Goal: Information Seeking & Learning: Learn about a topic

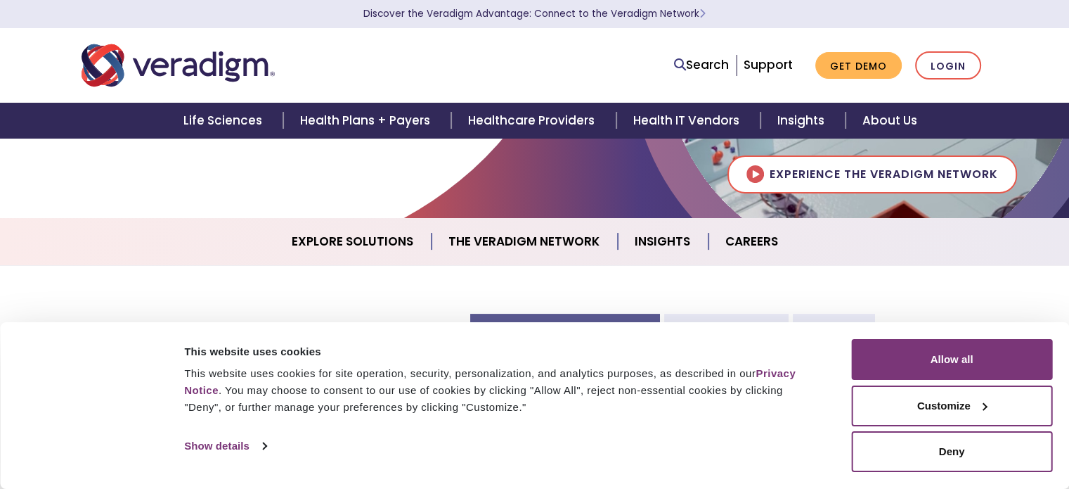
scroll to position [264, 0]
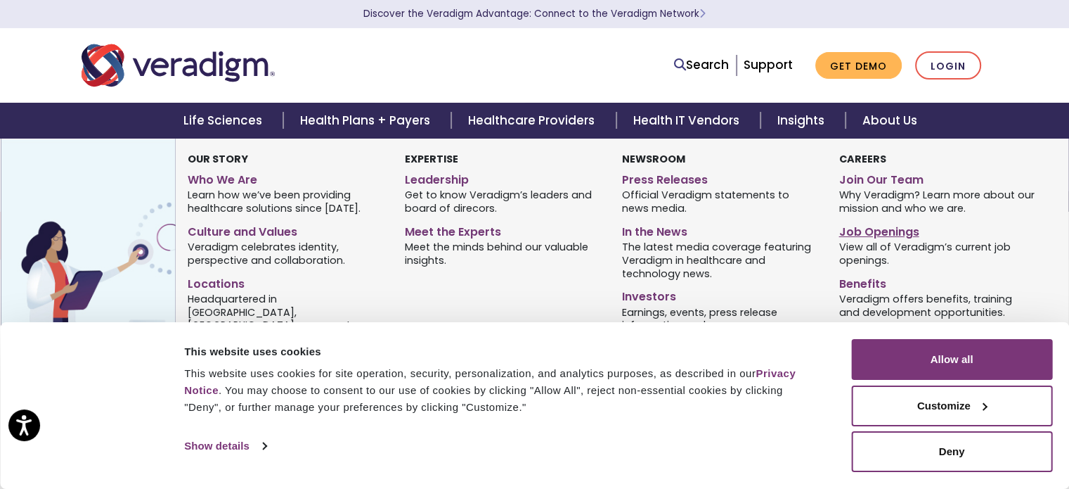
click at [863, 229] on link "Job Openings" at bounding box center [937, 229] width 196 height 20
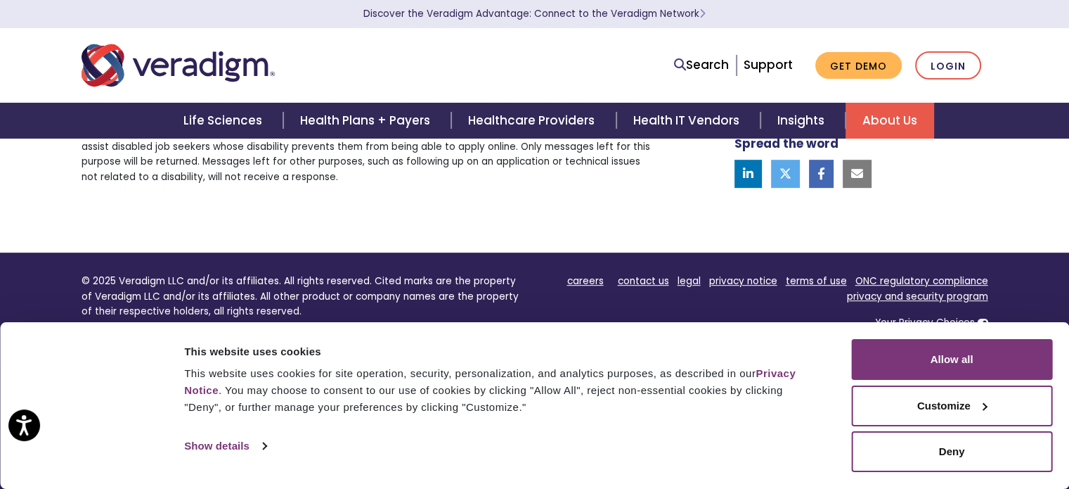
scroll to position [817, 0]
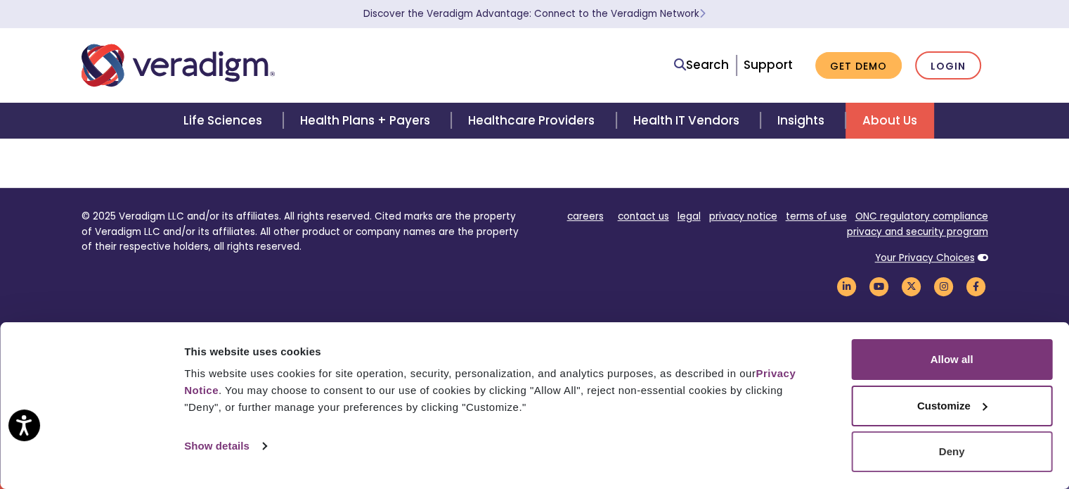
click at [889, 461] on button "Deny" at bounding box center [951, 451] width 201 height 41
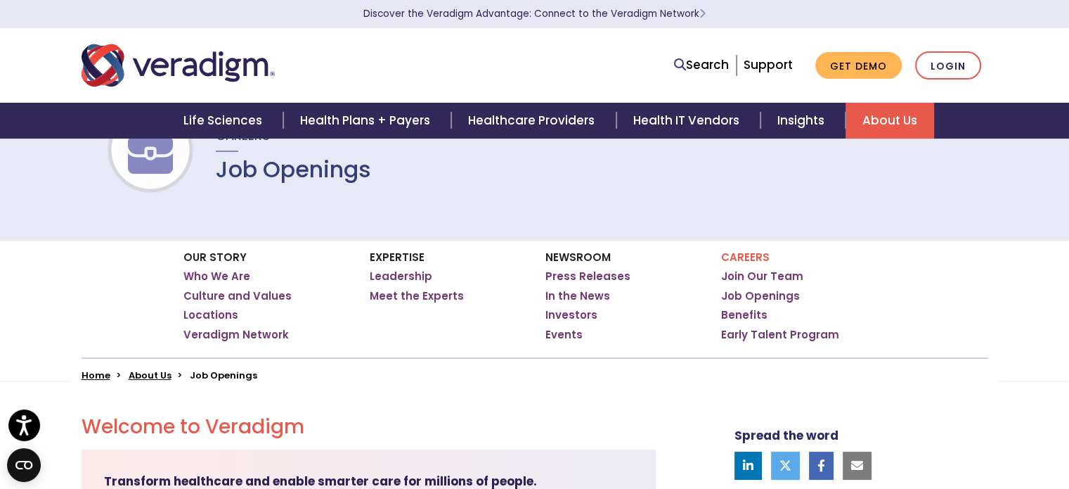
scroll to position [0, 0]
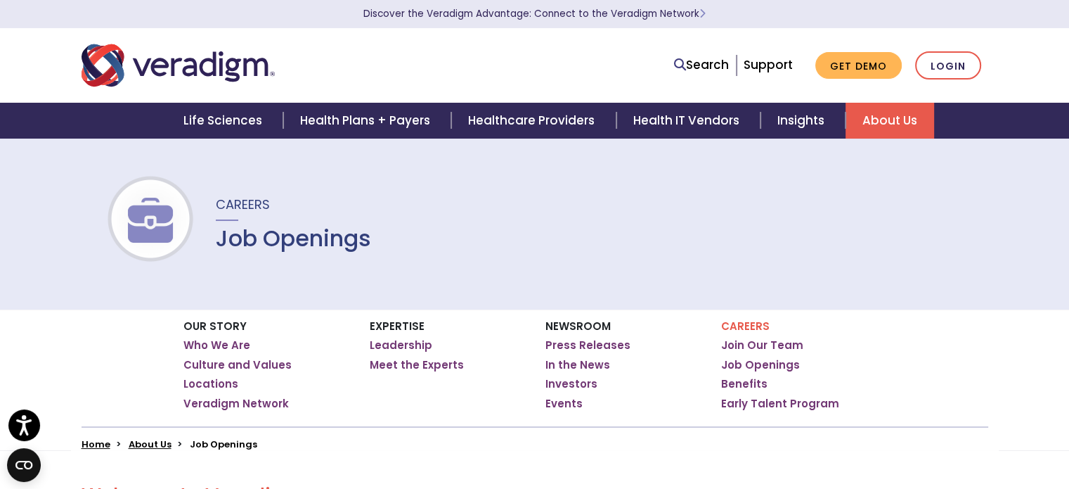
click at [732, 322] on p "Careers" at bounding box center [803, 326] width 165 height 13
click at [153, 212] on img at bounding box center [150, 220] width 90 height 45
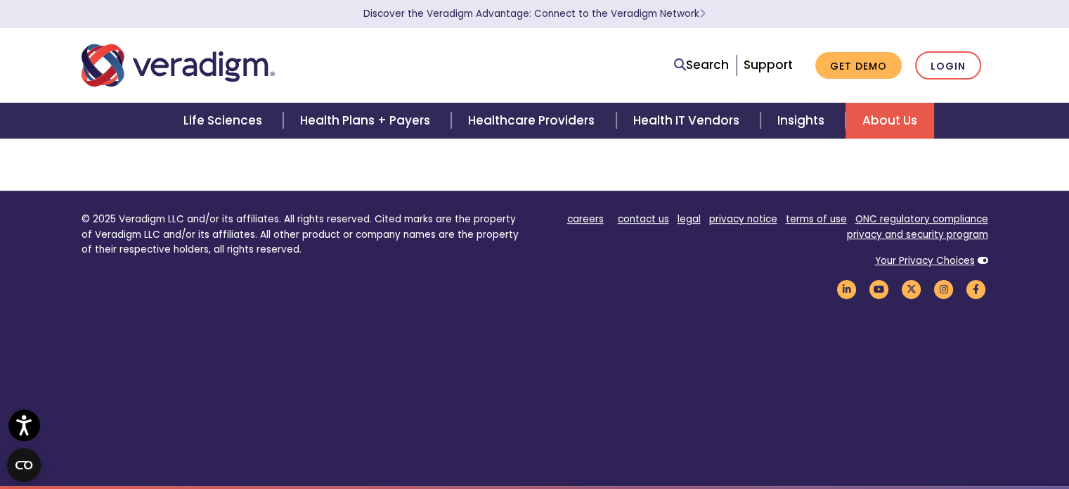
scroll to position [817, 0]
